Goal: Task Accomplishment & Management: Manage account settings

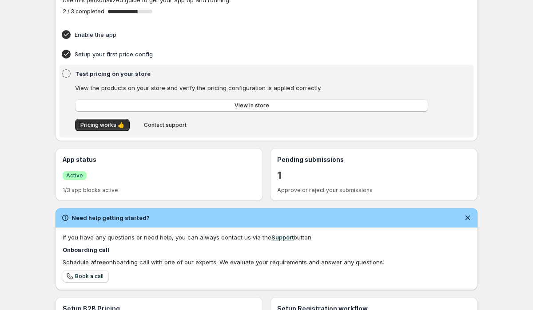
scroll to position [66, 0]
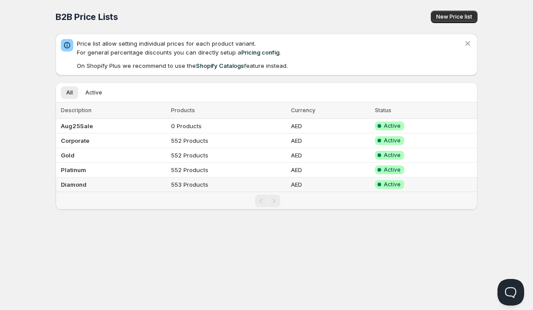
click at [88, 189] on td "Diamond" at bounding box center [112, 185] width 113 height 15
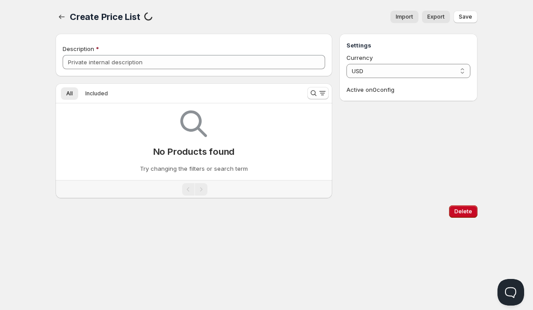
type input "Diamond"
select select "AED"
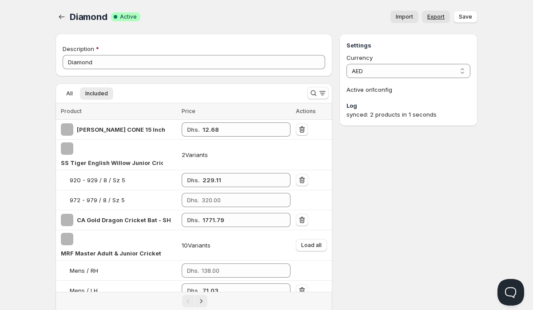
click at [443, 16] on span "Export" at bounding box center [435, 16] width 17 height 7
